Goal: Task Accomplishment & Management: Complete application form

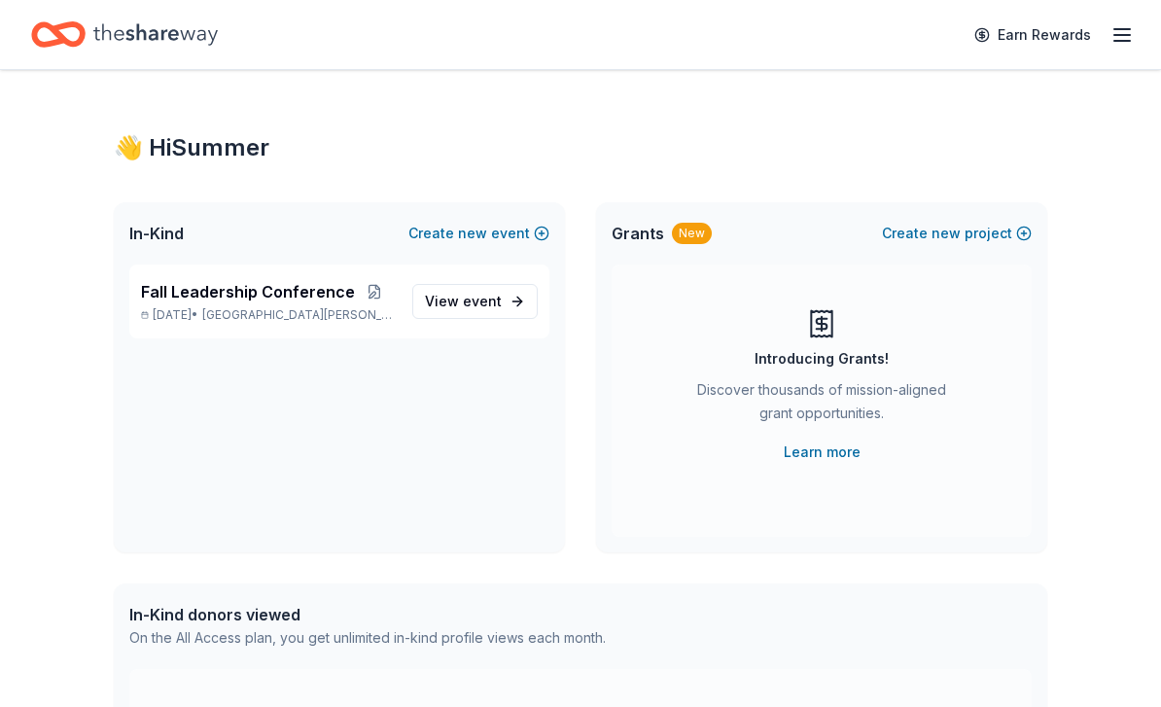
click at [342, 288] on span "Fall Leadership Conference" at bounding box center [248, 291] width 214 height 23
click at [467, 302] on span "event" at bounding box center [482, 301] width 39 height 17
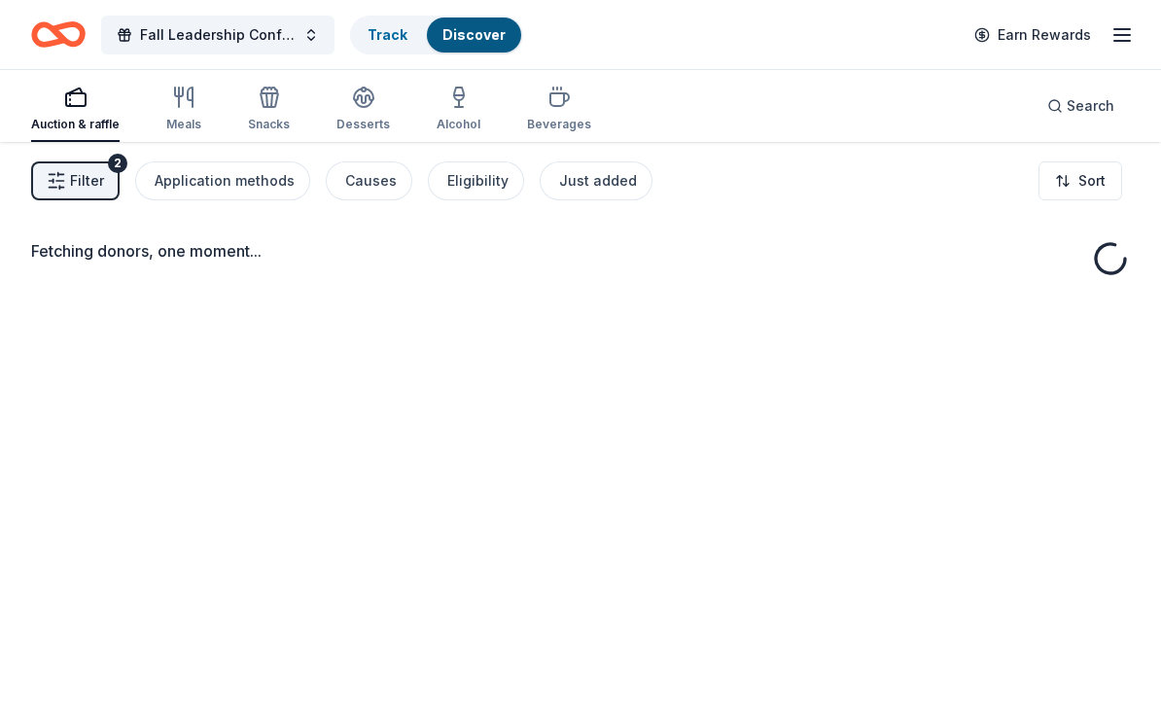
click at [440, 310] on div "Fetching donors, one moment..." at bounding box center [580, 495] width 1161 height 707
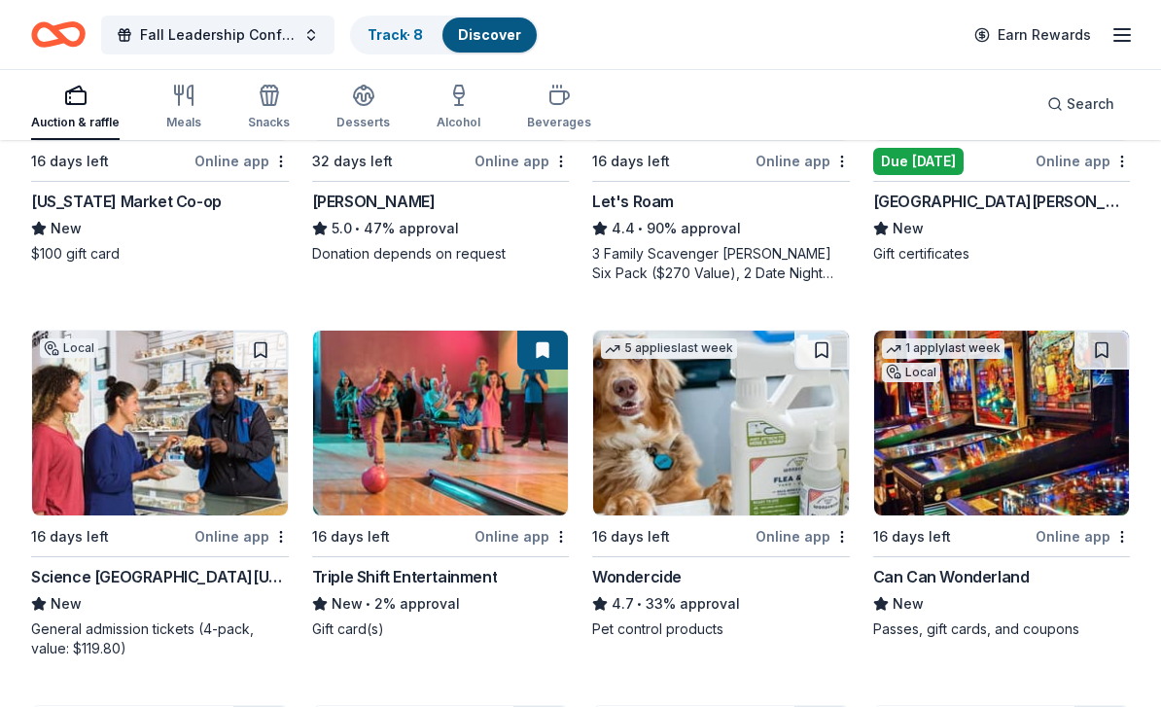
scroll to position [792, 0]
click at [90, 461] on img at bounding box center [160, 423] width 256 height 185
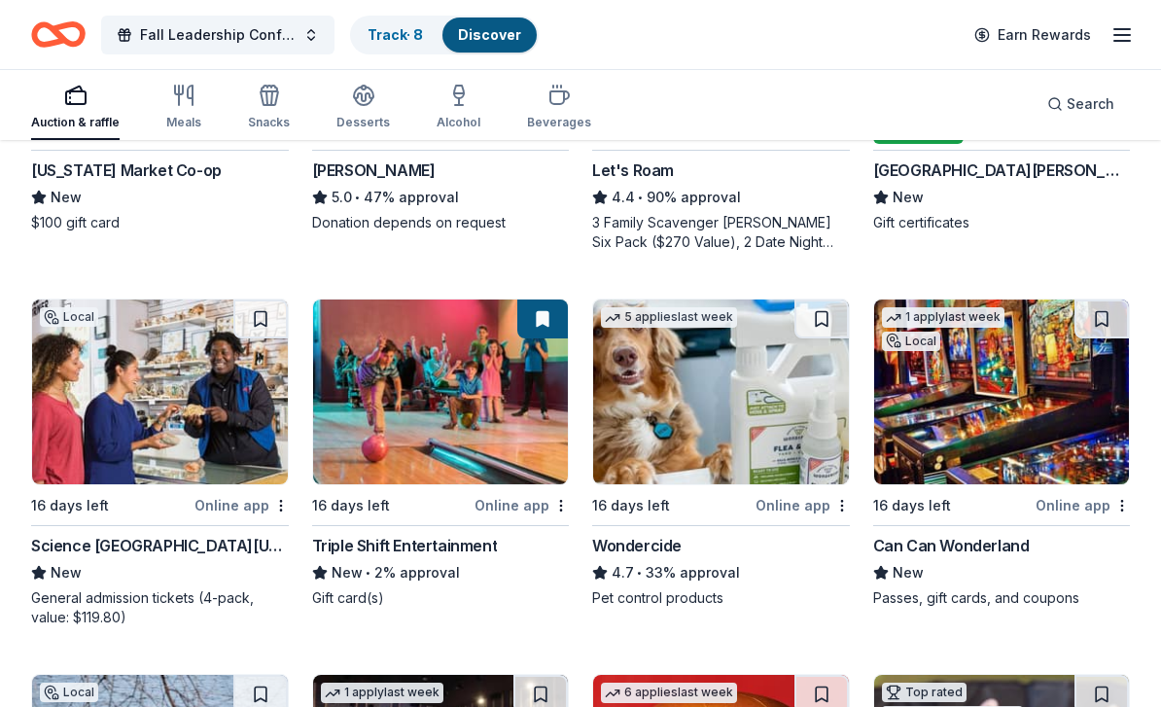
click at [382, 42] on link "Track · 8" at bounding box center [394, 34] width 55 height 17
click at [414, 46] on div "Track · 8" at bounding box center [395, 34] width 87 height 35
click at [385, 33] on link "Track · 8" at bounding box center [394, 34] width 55 height 17
click at [371, 39] on link "Track · 8" at bounding box center [394, 34] width 55 height 17
click at [363, 29] on div "Track · 8" at bounding box center [395, 34] width 87 height 35
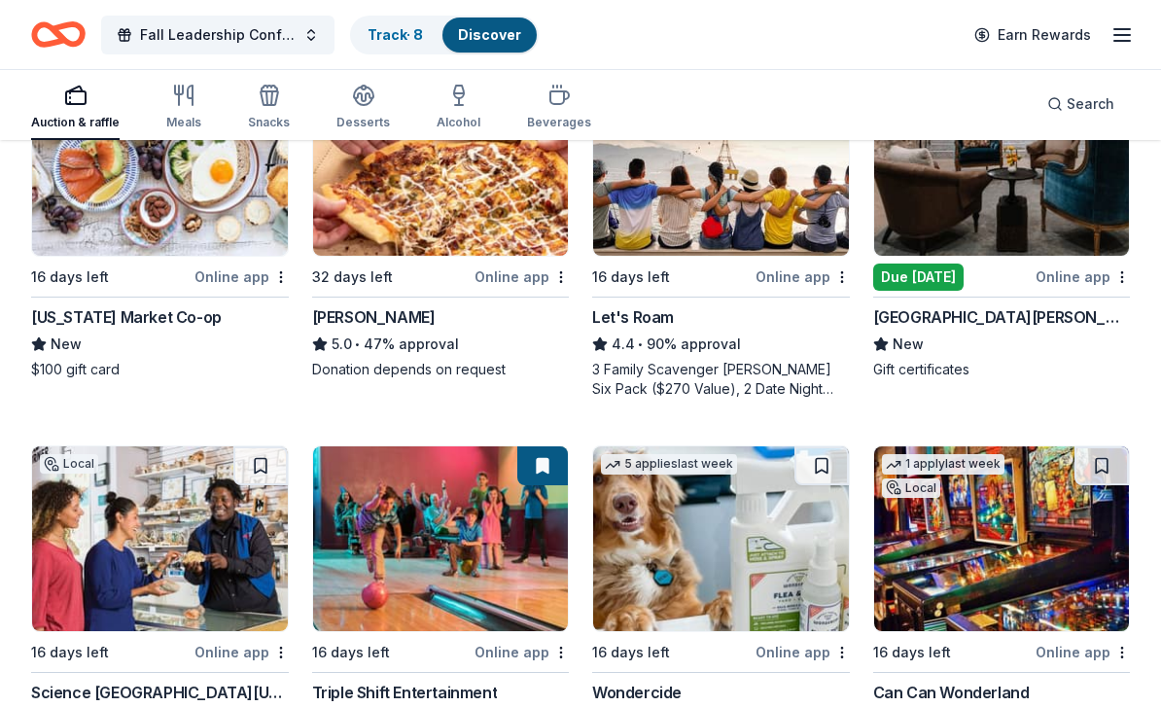
scroll to position [677, 0]
click at [417, 35] on link "Track · 8" at bounding box center [394, 34] width 55 height 17
click at [435, 25] on div "Track · 8" at bounding box center [395, 34] width 87 height 35
click at [417, 34] on link "Track · 8" at bounding box center [394, 34] width 55 height 17
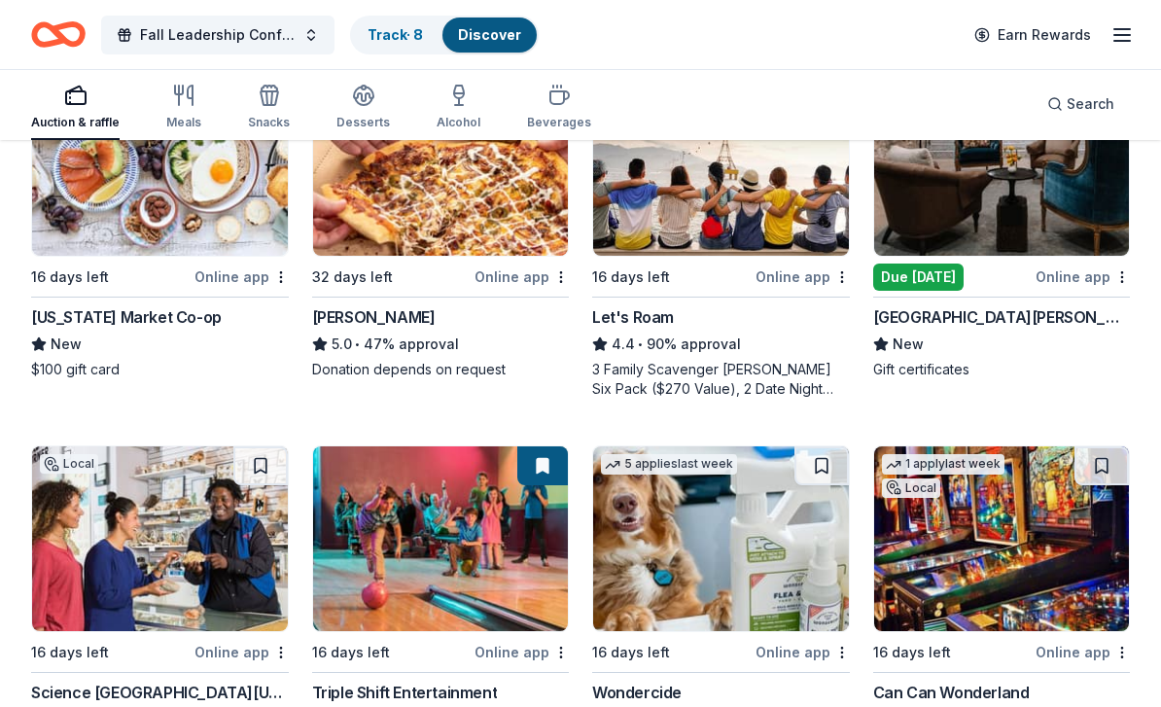
click at [418, 39] on link "Track · 8" at bounding box center [394, 34] width 55 height 17
click at [420, 40] on link "Track · 8" at bounding box center [394, 34] width 55 height 17
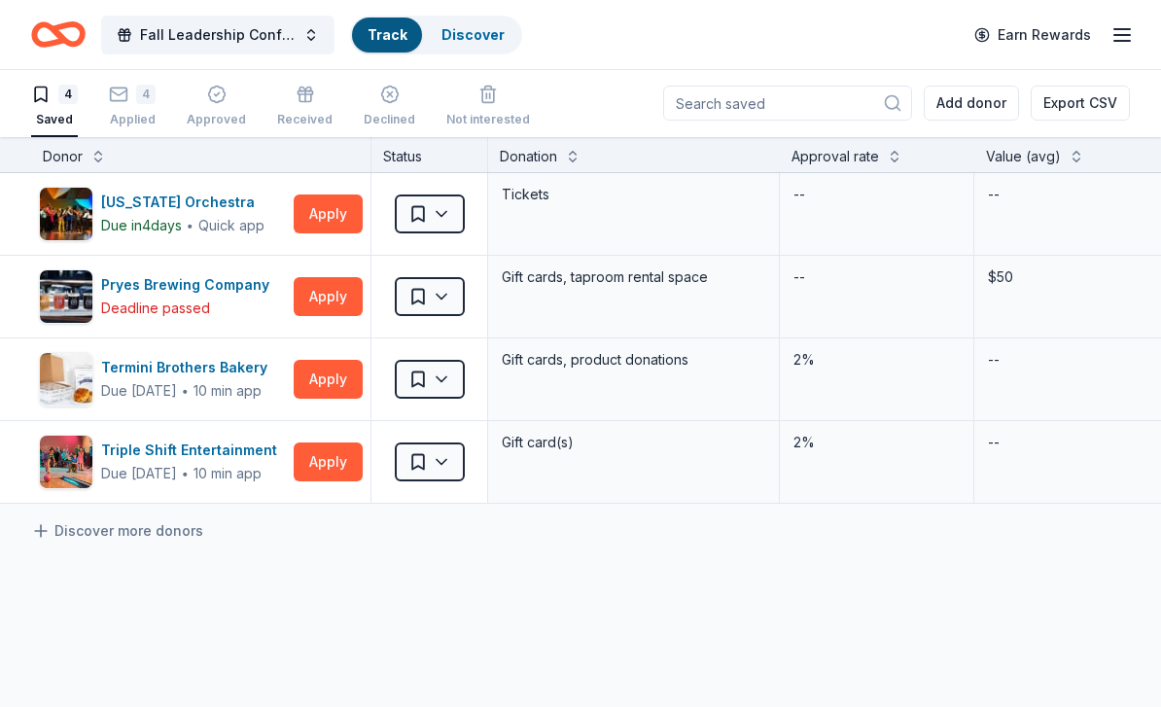
click at [160, 39] on span "Fall Leadership Conference" at bounding box center [218, 34] width 156 height 23
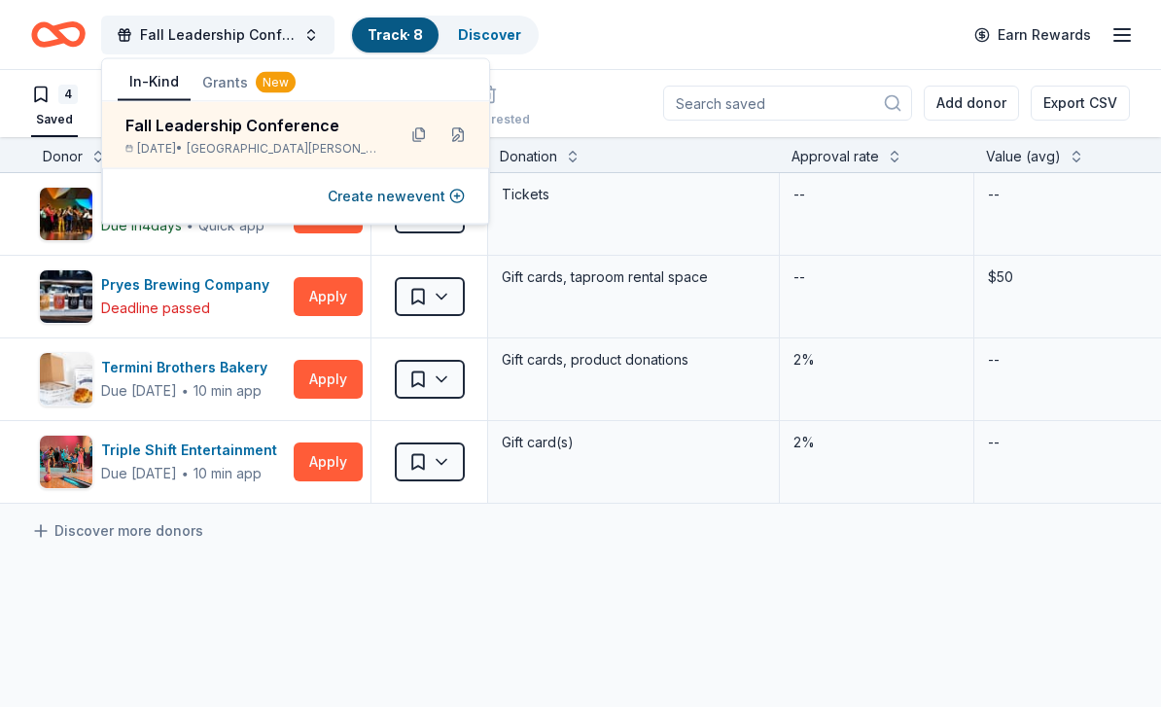
click at [273, 523] on div "Minnesota Orchestra Due in 4 days ∙ Quick app Apply Saved Tickets -- -- Website…" at bounding box center [940, 521] width 1880 height 696
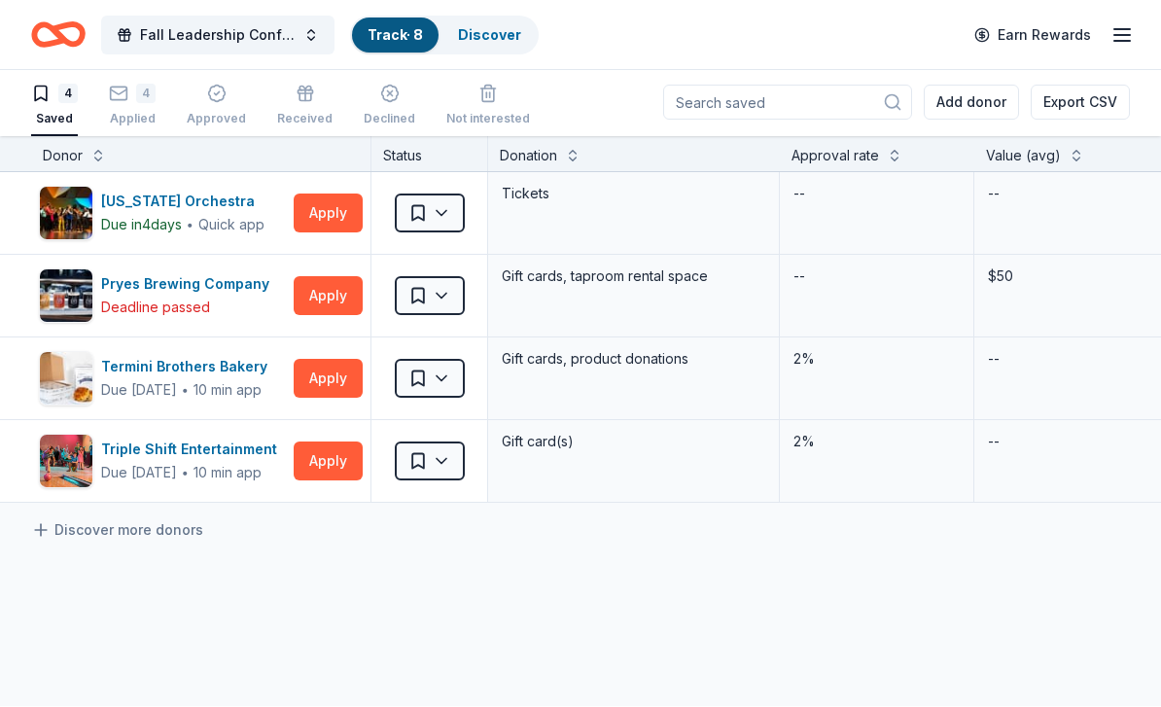
scroll to position [0, 0]
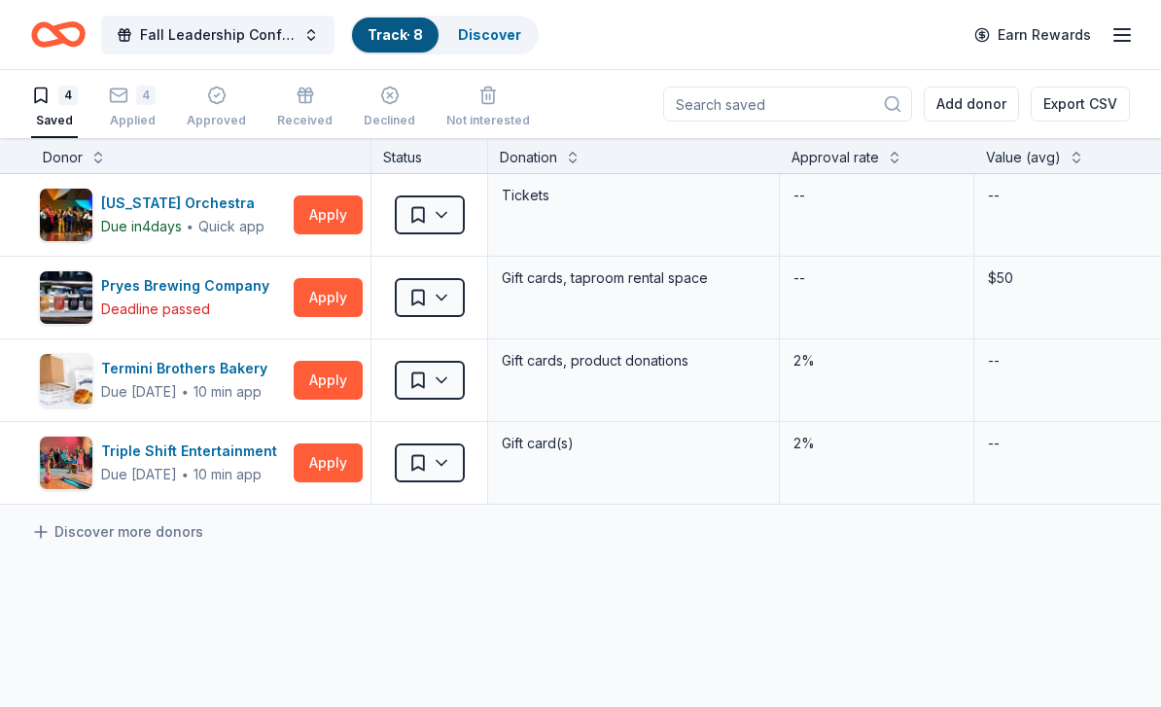
click at [113, 95] on icon "button" at bounding box center [118, 95] width 19 height 19
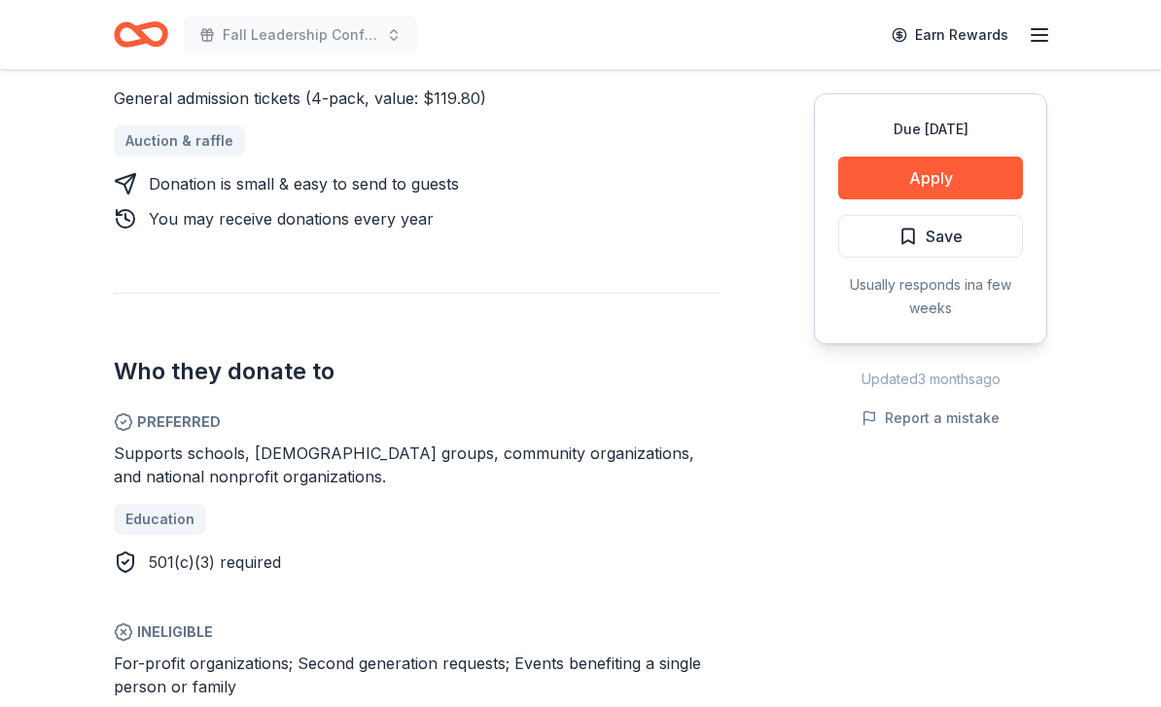
click at [909, 193] on button "Apply" at bounding box center [930, 178] width 185 height 43
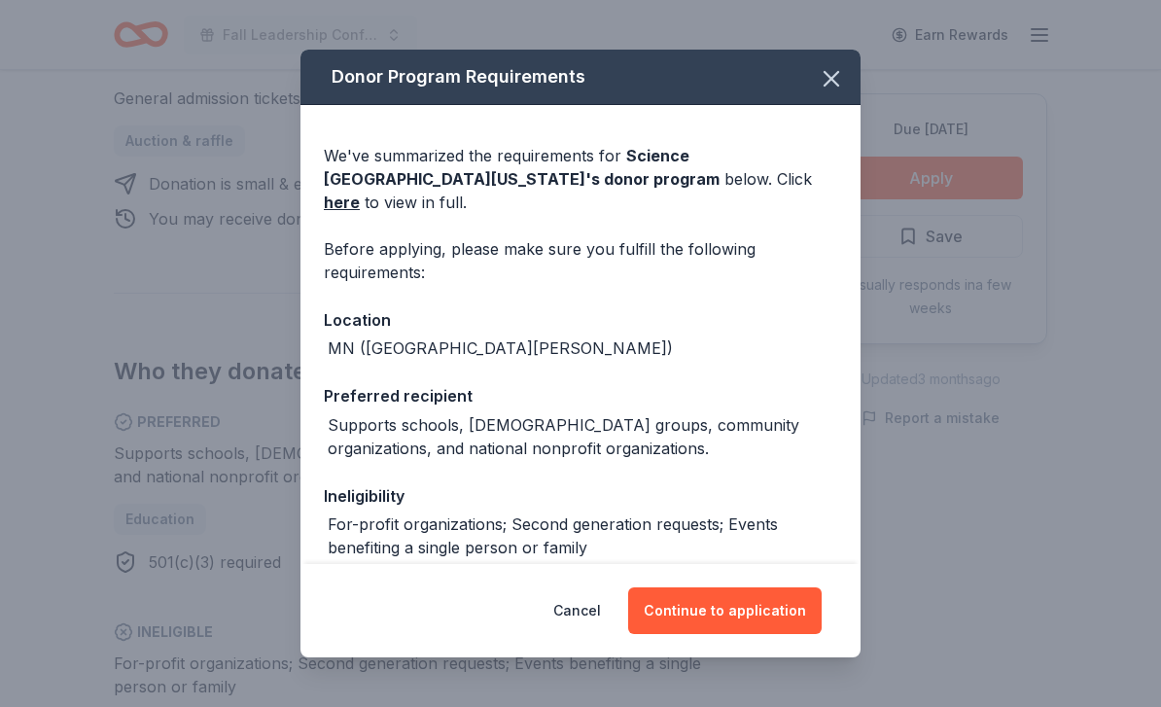
click at [730, 634] on button "Continue to application" at bounding box center [724, 610] width 193 height 47
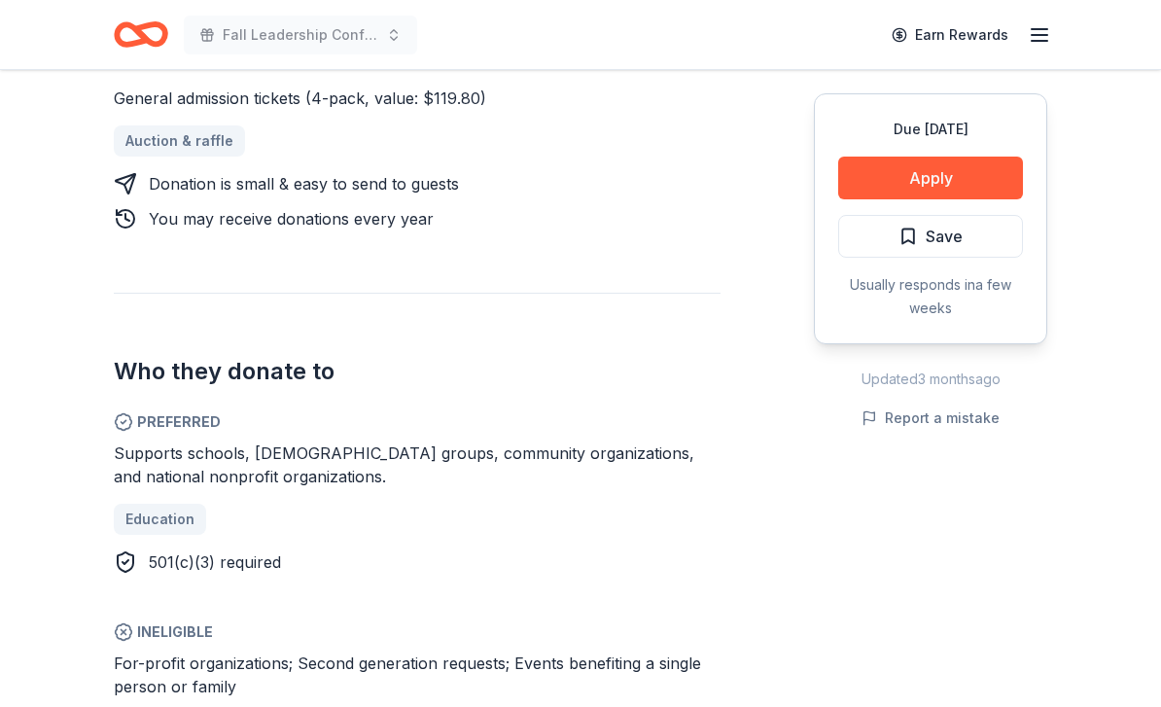
click at [990, 172] on button "Apply" at bounding box center [930, 178] width 185 height 43
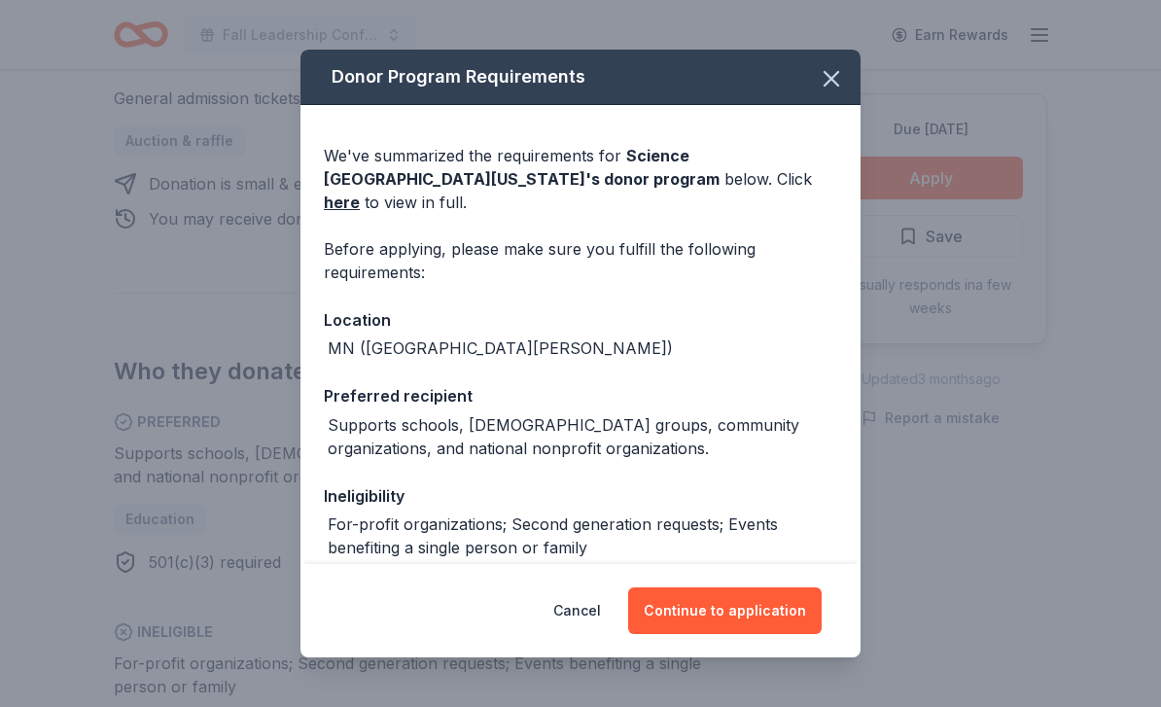
click at [769, 629] on button "Continue to application" at bounding box center [724, 610] width 193 height 47
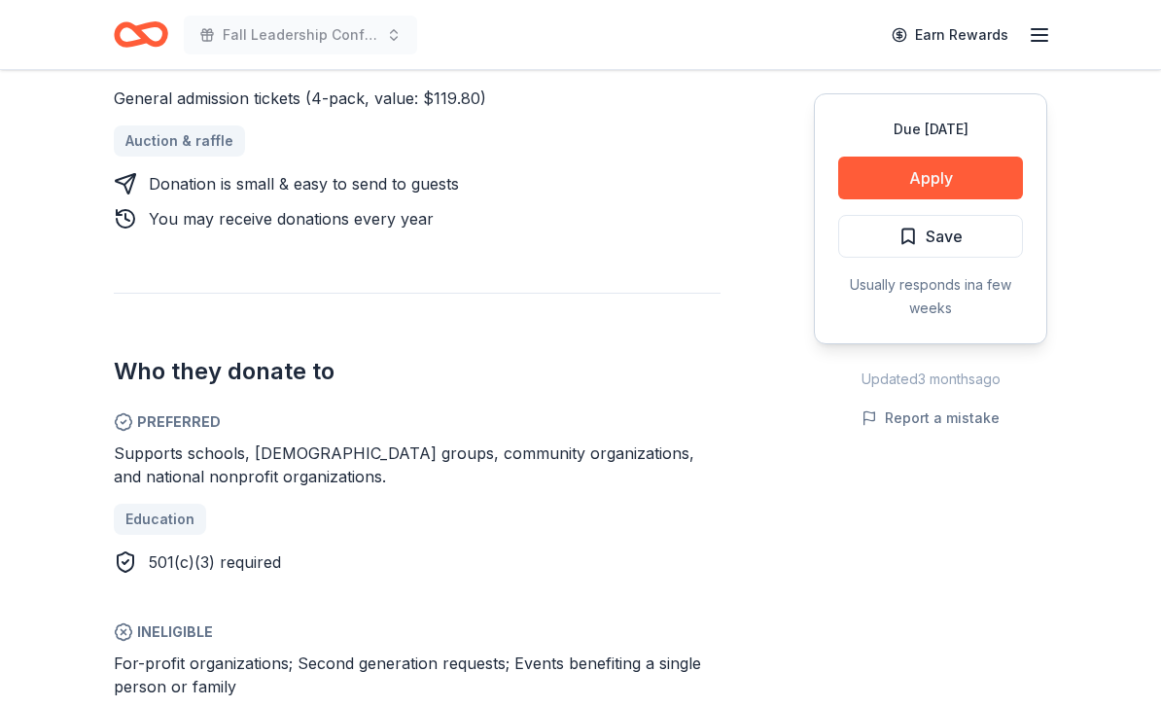
click at [978, 182] on button "Apply" at bounding box center [930, 178] width 185 height 43
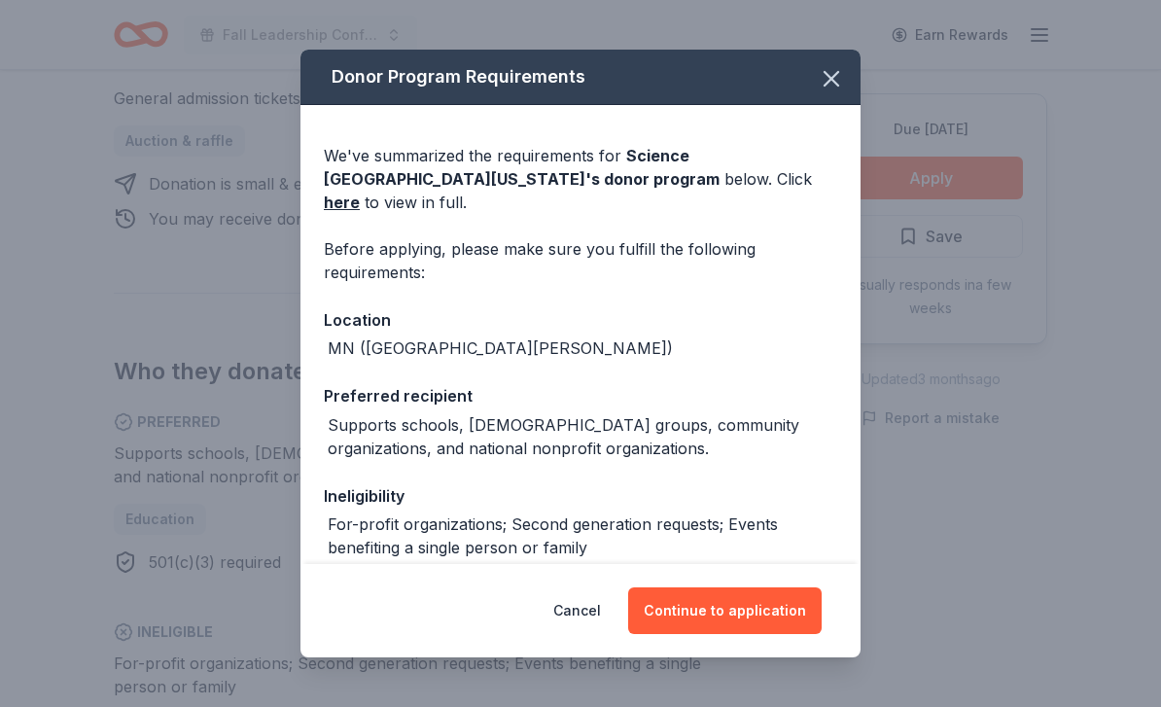
click at [791, 603] on button "Continue to application" at bounding box center [724, 610] width 193 height 47
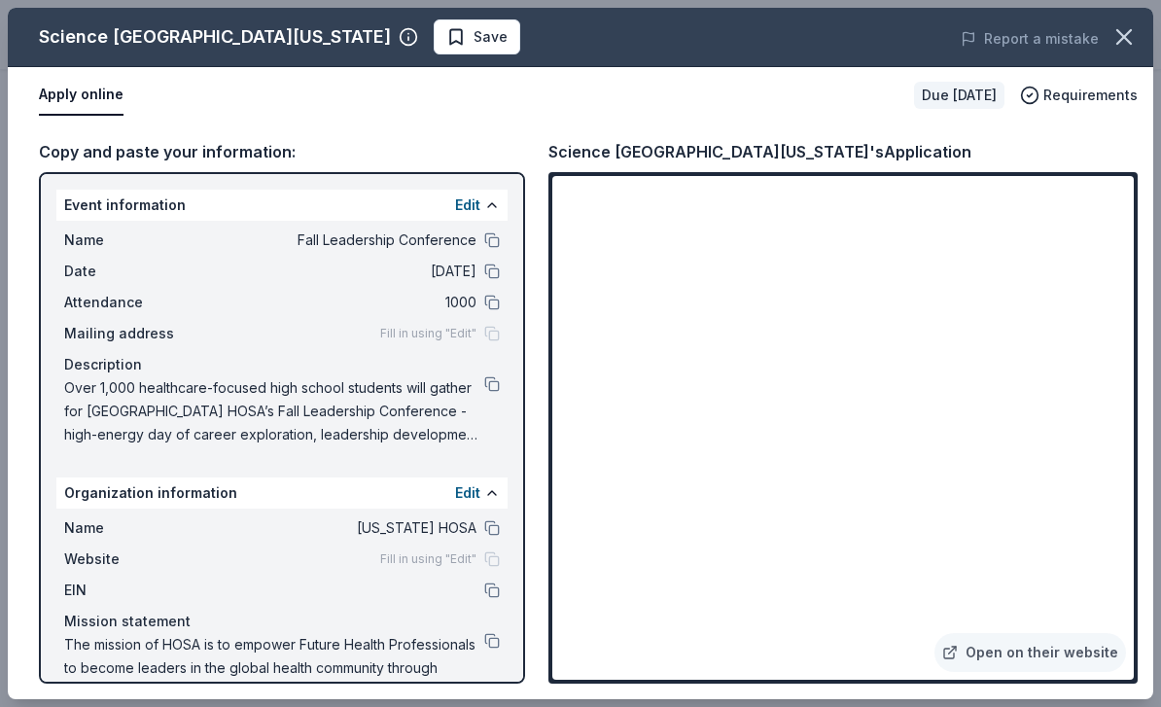
click at [1114, 44] on icon "button" at bounding box center [1123, 36] width 27 height 27
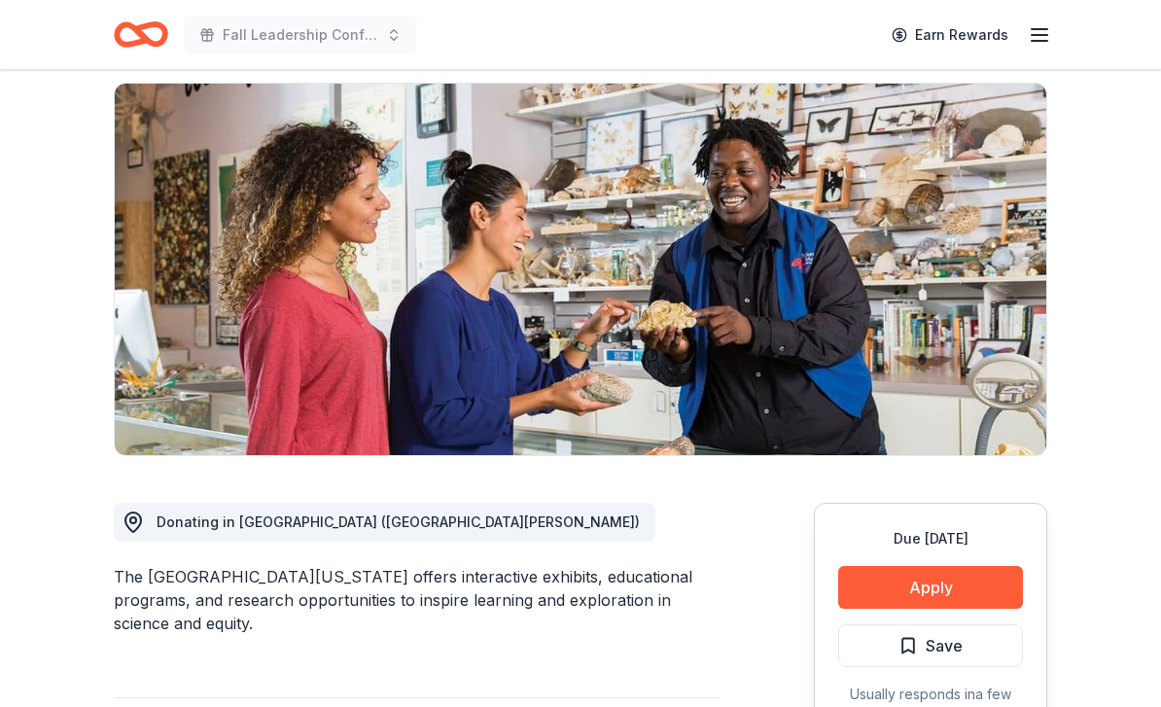
scroll to position [0, 0]
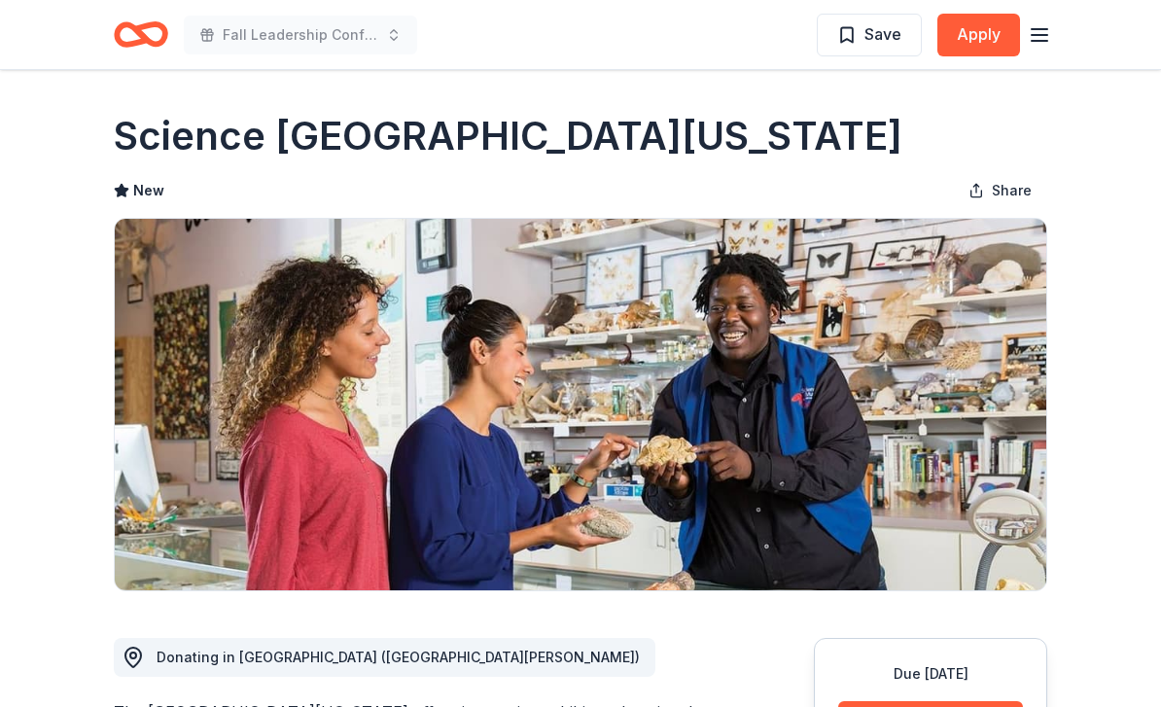
click at [1049, 24] on icon "button" at bounding box center [1038, 34] width 23 height 23
